Goal: Transaction & Acquisition: Purchase product/service

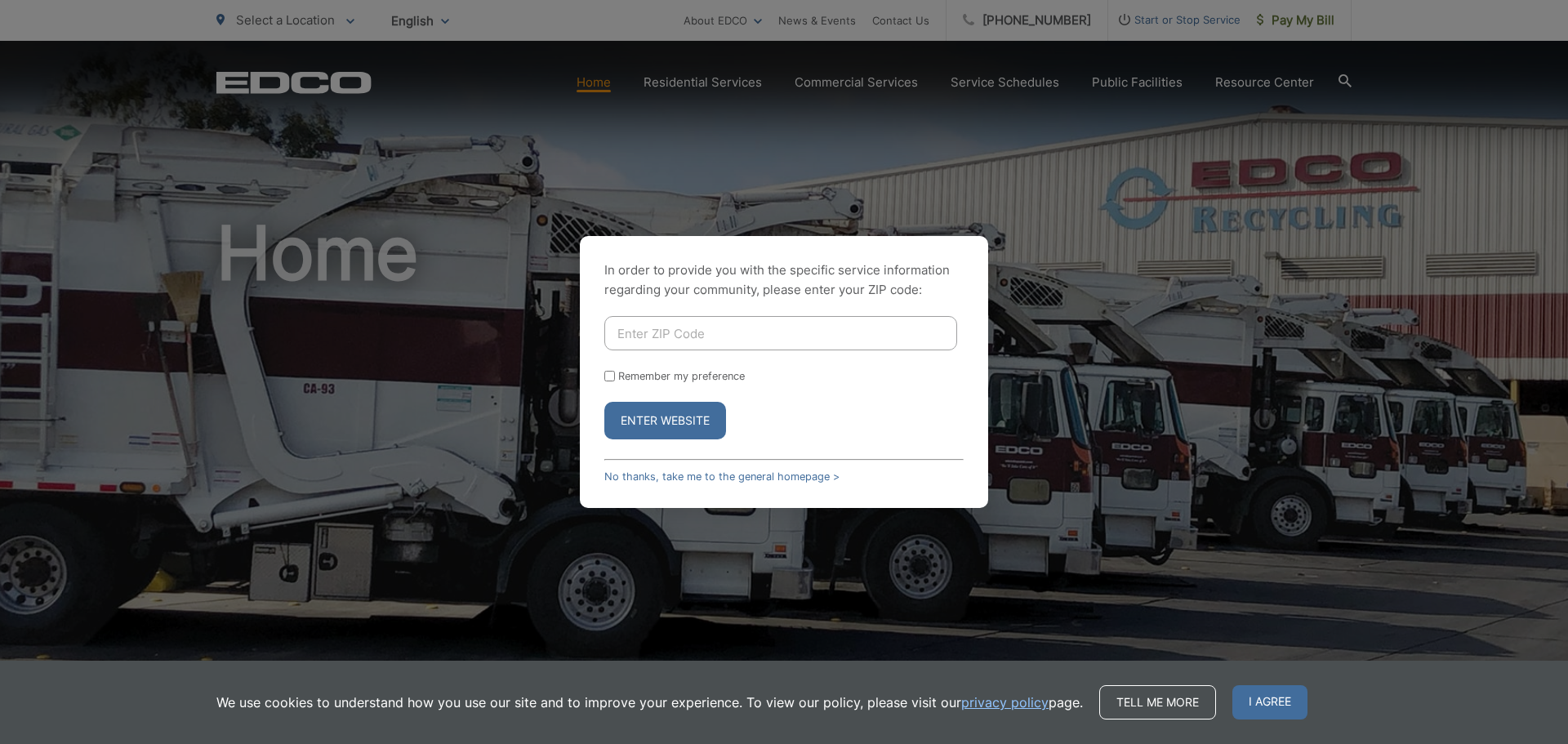
click at [799, 316] on input "Enter ZIP Code" at bounding box center [781, 333] width 353 height 34
type input "92131"
click at [672, 415] on button "Enter Website" at bounding box center [665, 420] width 121 height 38
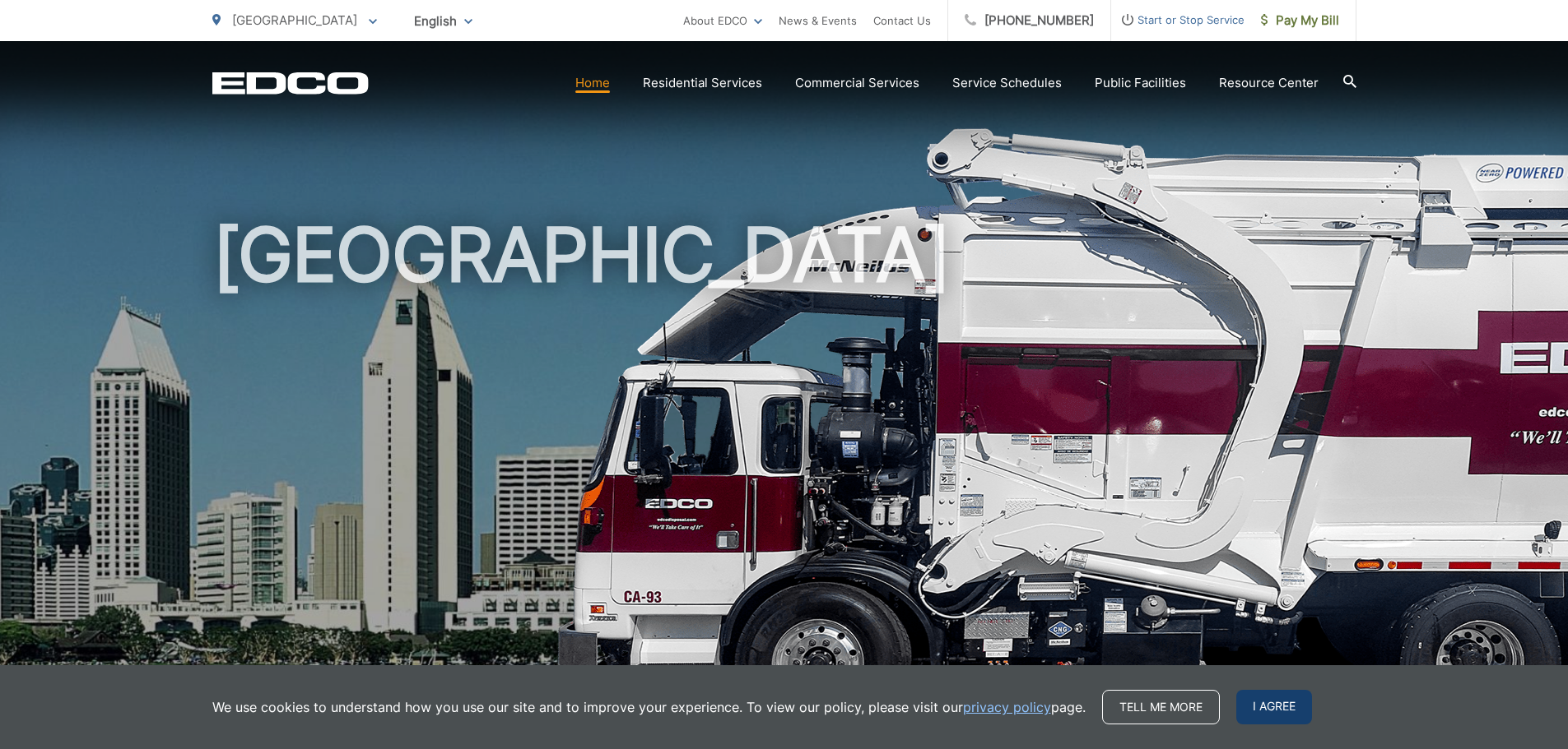
click at [1240, 698] on span "I agree" at bounding box center [1274, 707] width 76 height 35
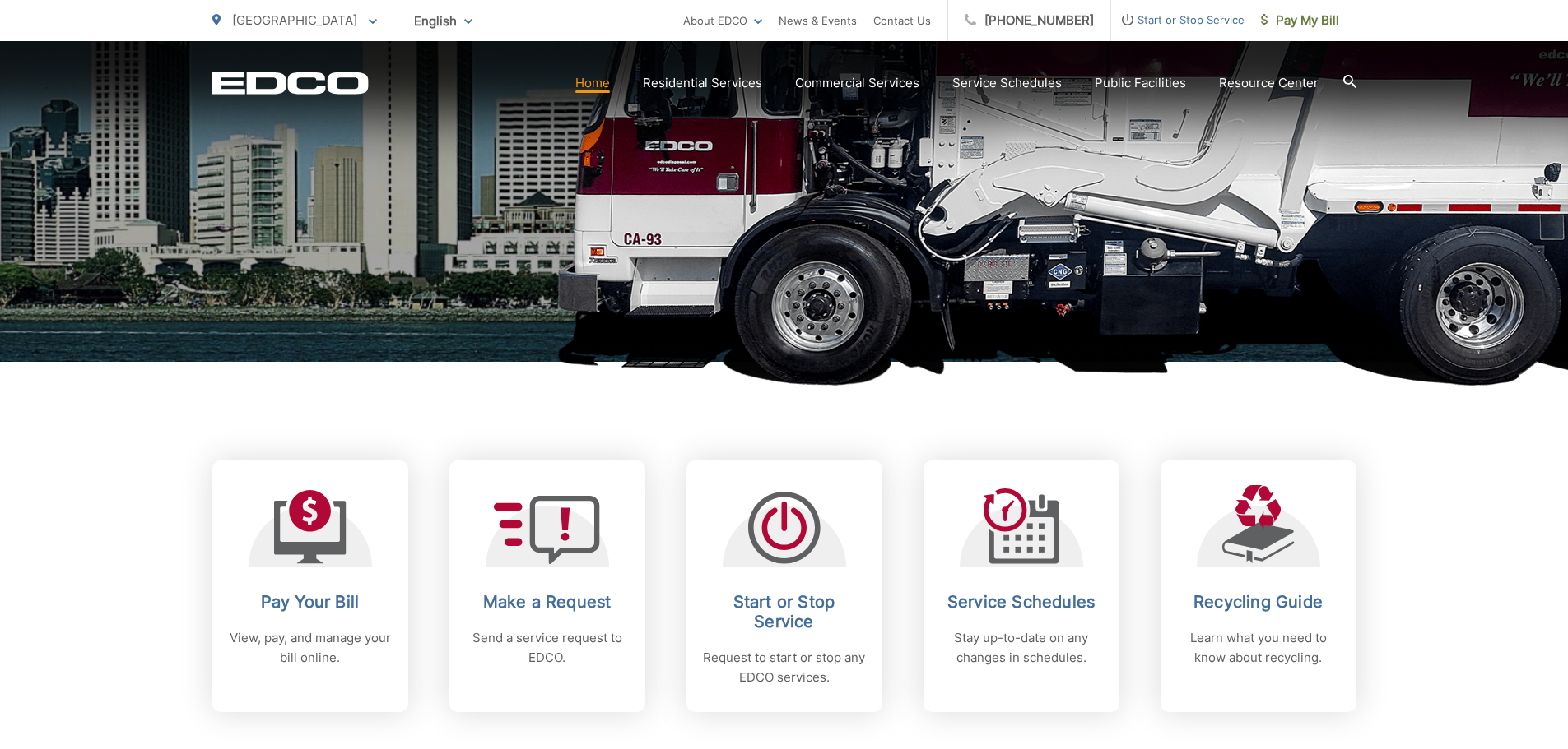
scroll to position [411, 0]
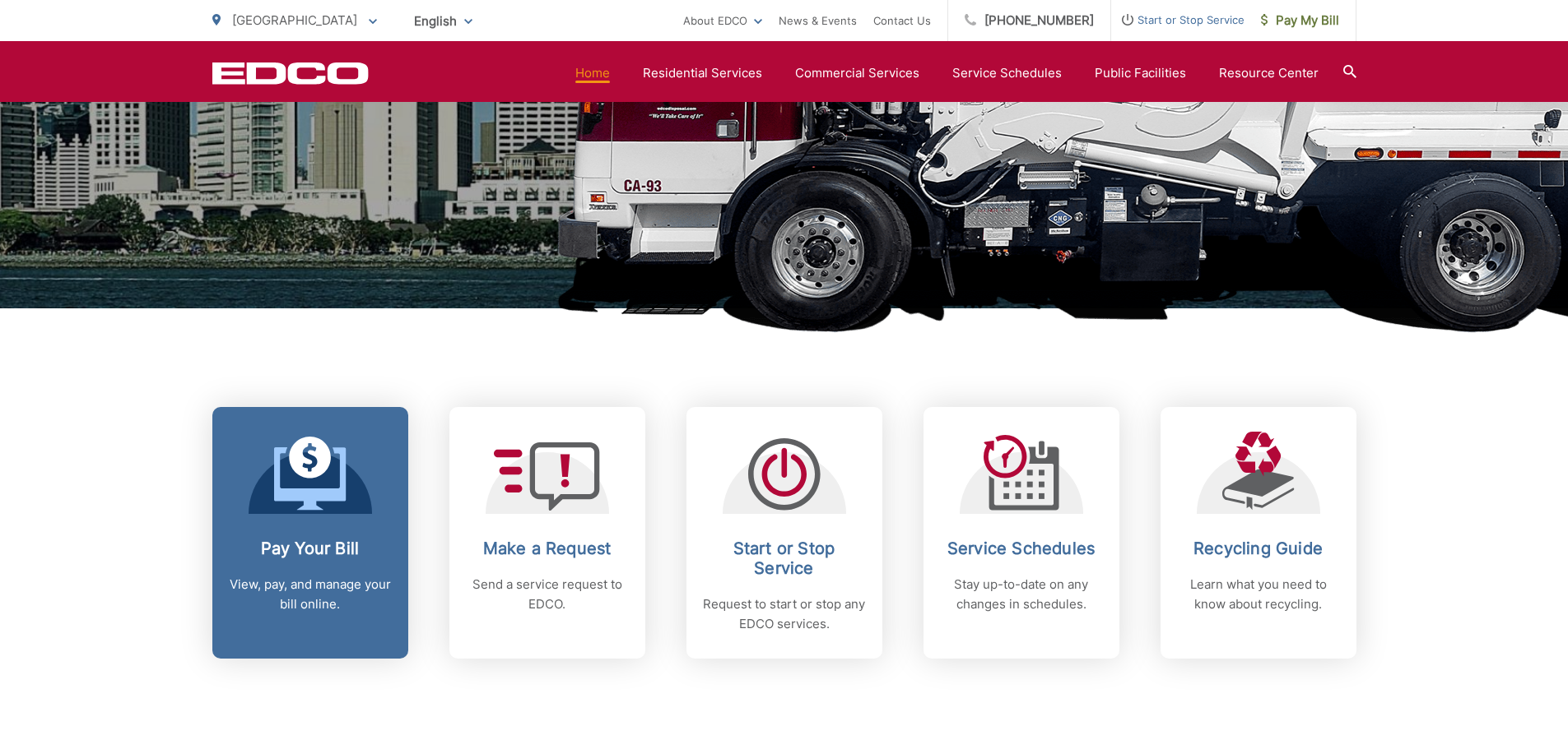
click at [286, 546] on h2 "Pay Your Bill" at bounding box center [310, 548] width 163 height 20
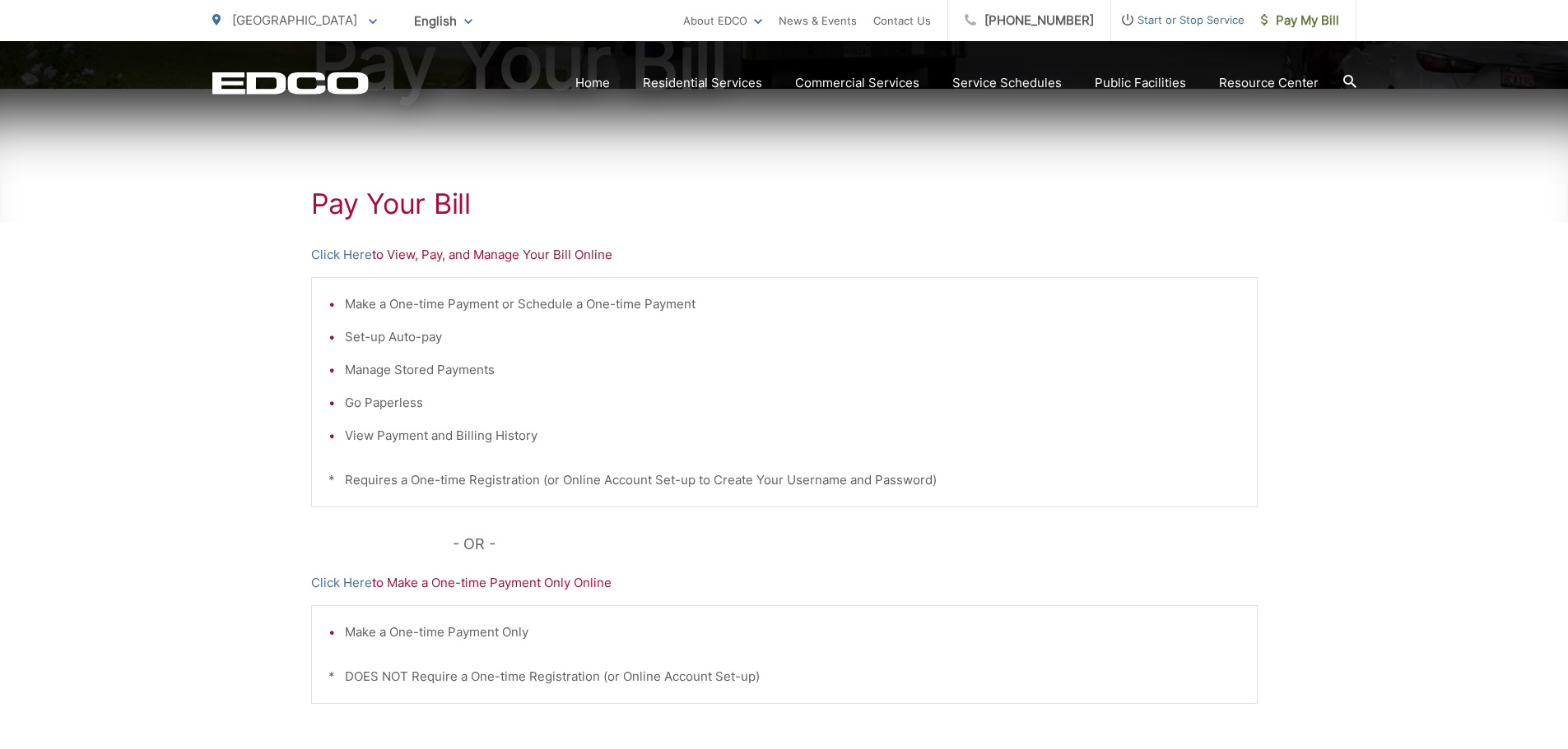
scroll to position [329, 0]
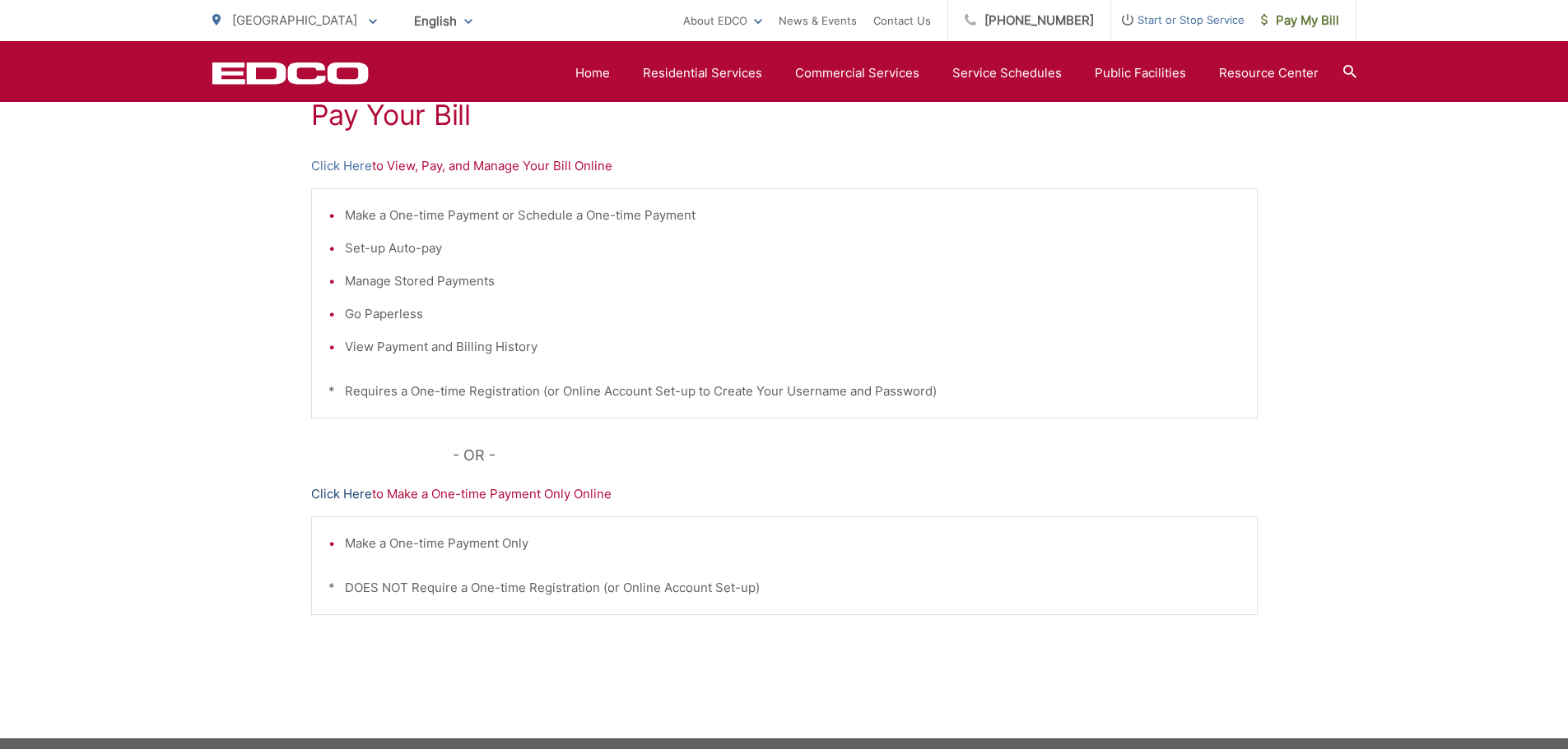
click at [348, 501] on link "Click Here" at bounding box center [341, 494] width 61 height 20
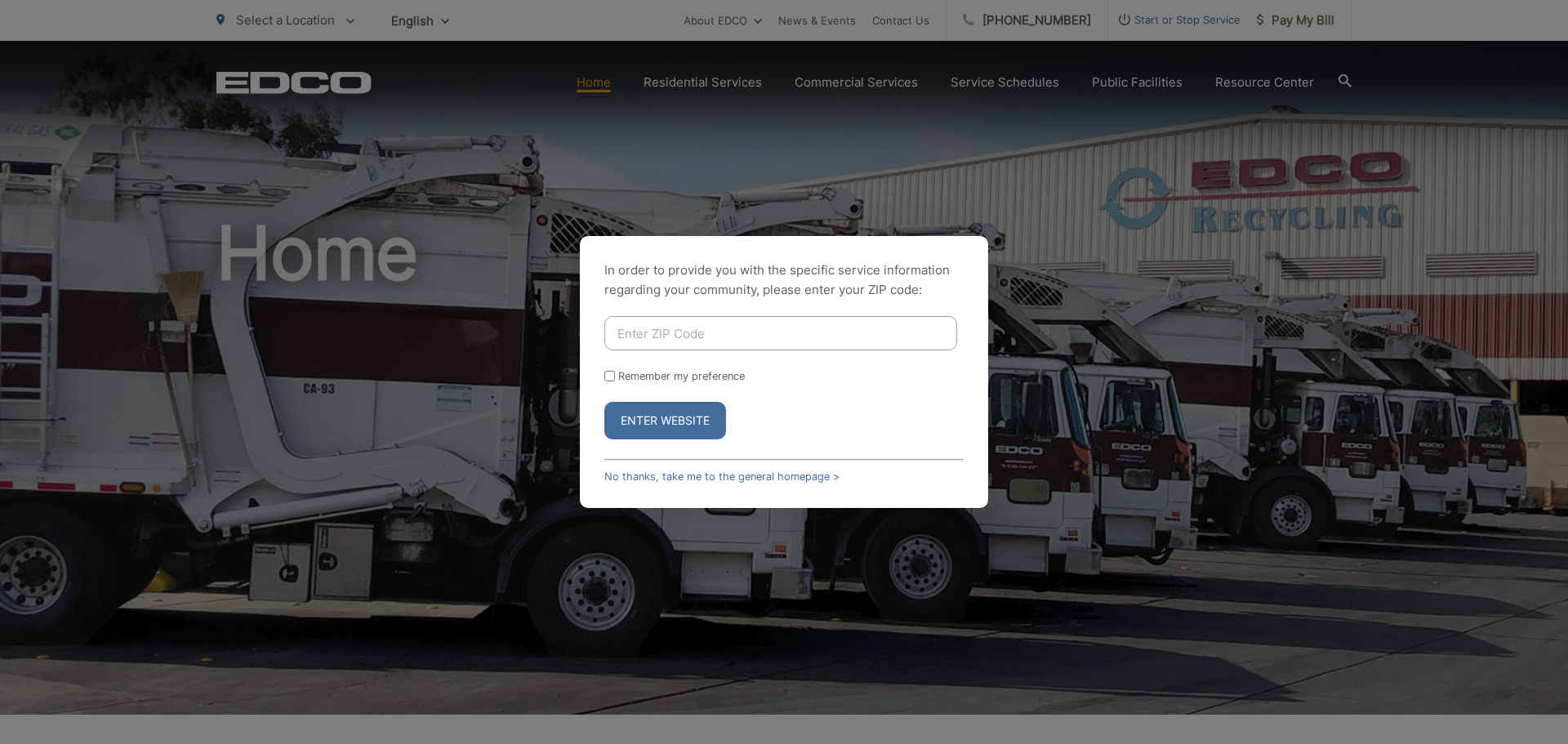
click at [738, 331] on input "Enter ZIP Code" at bounding box center [781, 333] width 353 height 34
type input "92131"
click at [713, 415] on button "Enter Website" at bounding box center [665, 420] width 121 height 38
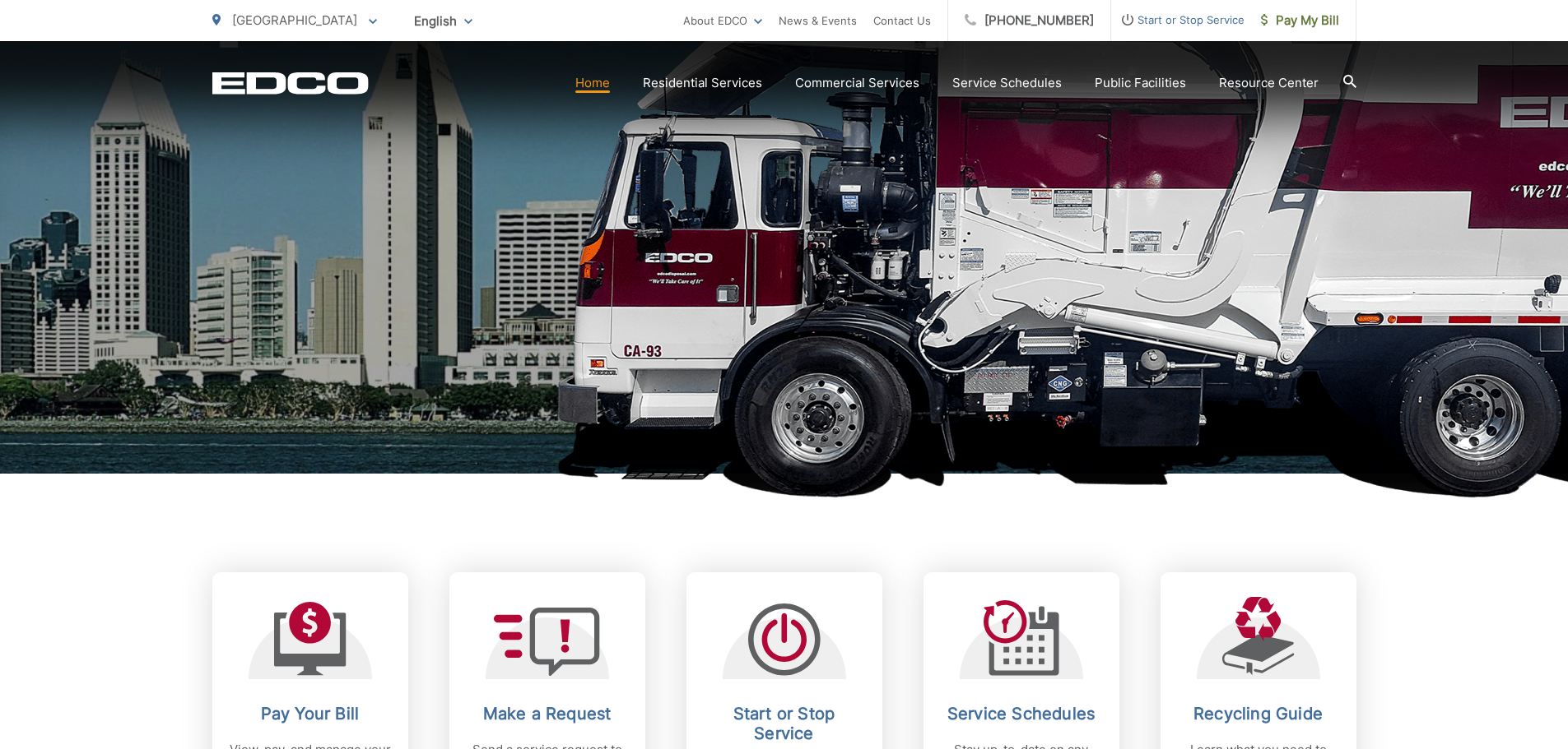
scroll to position [247, 0]
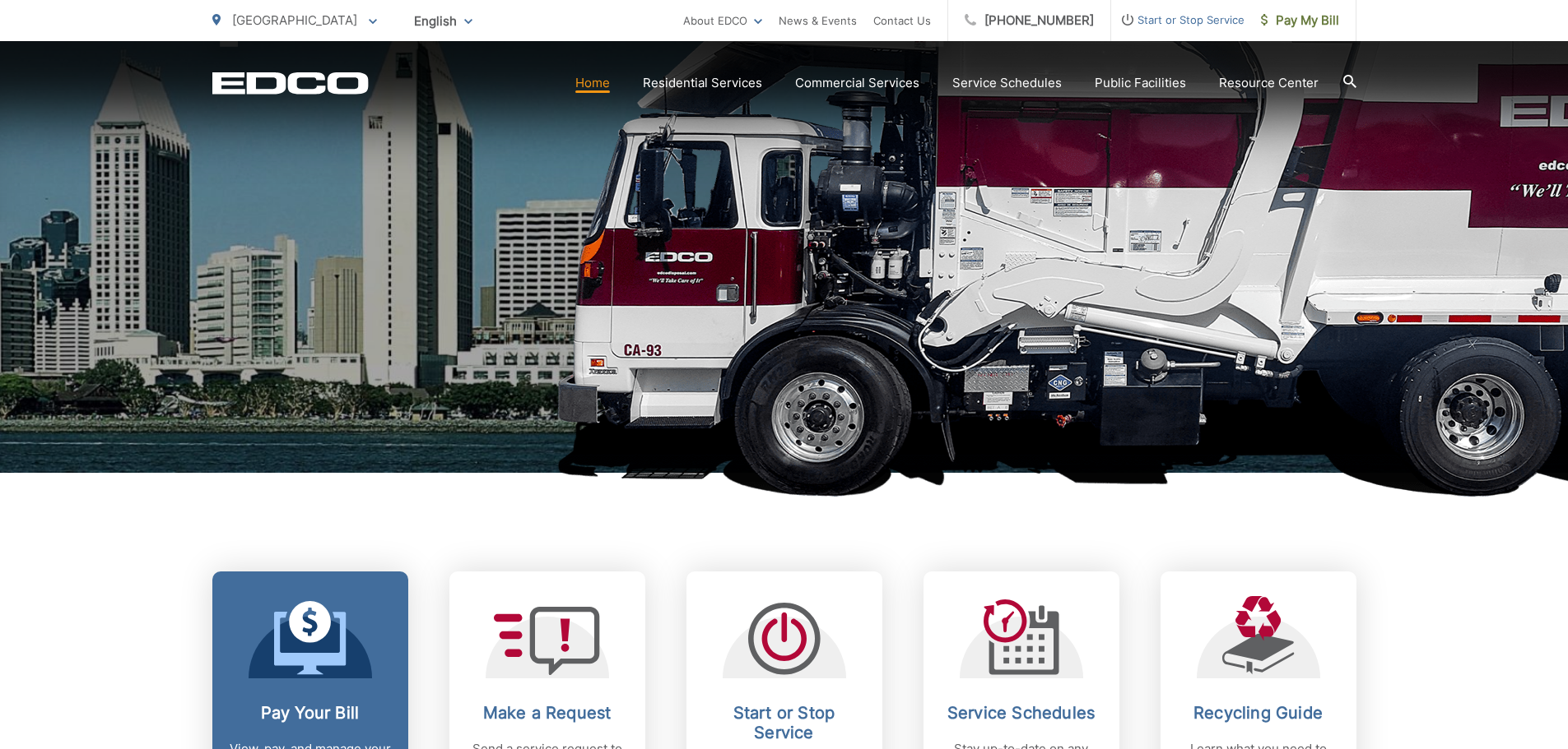
click at [368, 641] on div at bounding box center [310, 638] width 123 height 82
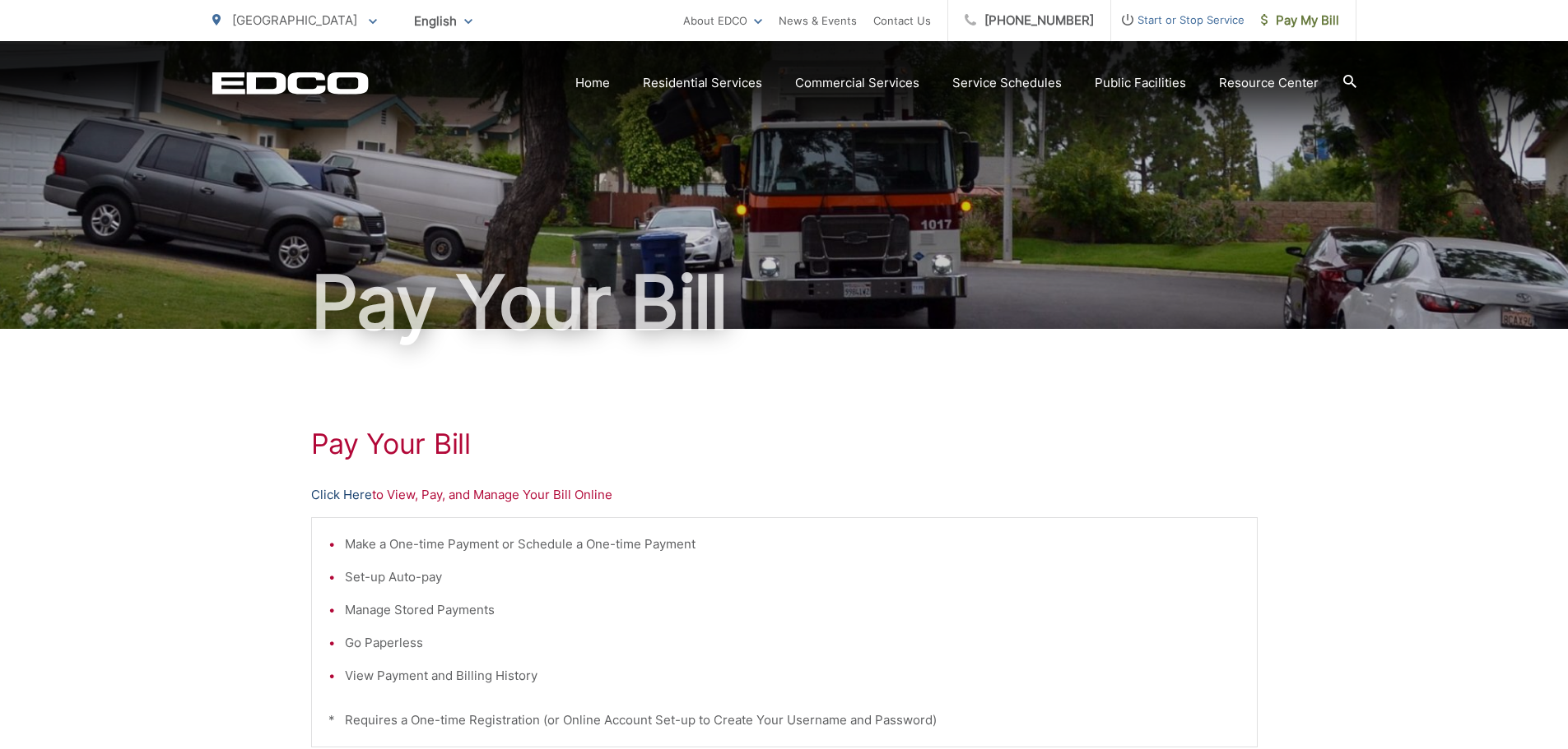
click at [340, 499] on link "Click Here" at bounding box center [341, 495] width 61 height 20
